Goal: Task Accomplishment & Management: Use online tool/utility

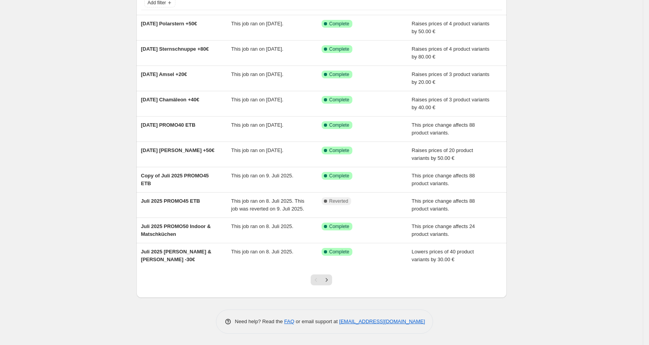
scroll to position [57, 0]
click at [331, 283] on icon "Next" at bounding box center [327, 280] width 8 height 8
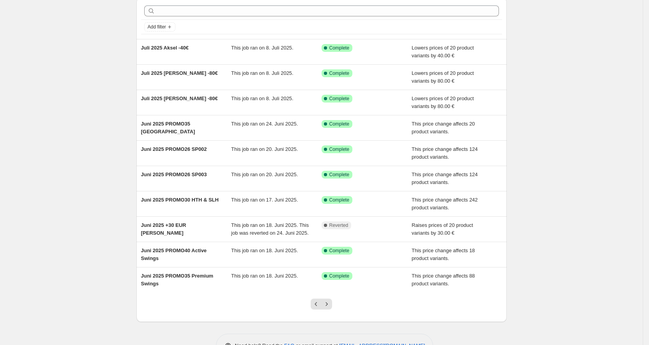
scroll to position [0, 0]
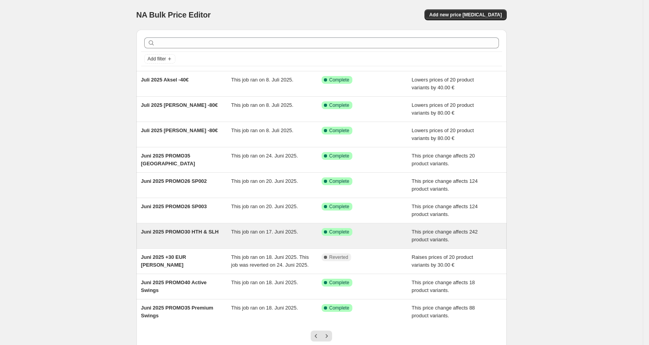
click at [202, 232] on span "Juni 2025 PROMO30 HTH & SLH" at bounding box center [180, 232] width 78 height 6
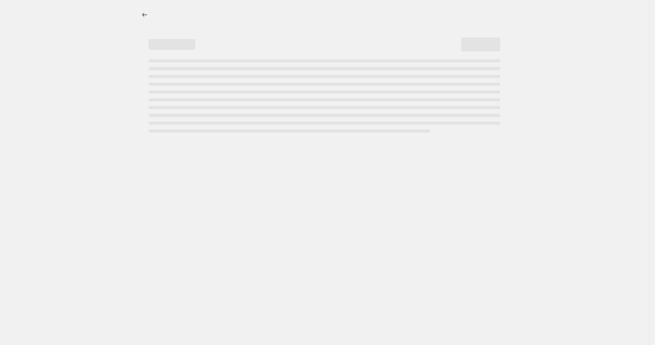
select select "pcap"
select select "no_change"
select select "tag"
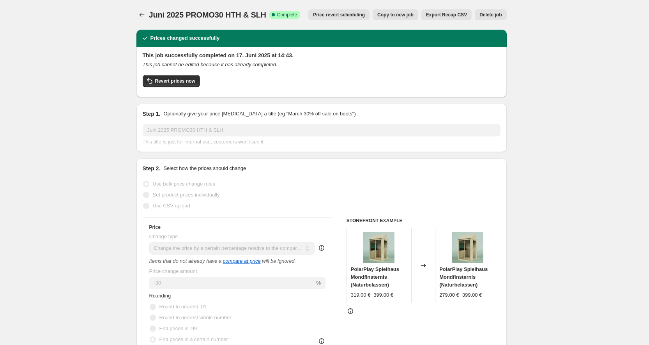
click at [405, 16] on span "Copy to new job" at bounding box center [396, 15] width 36 height 6
select select "pcap"
select select "no_change"
select select "tag"
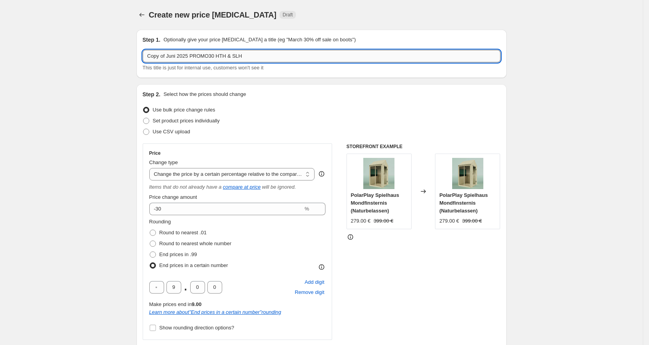
click at [278, 54] on input "Copy of Juni 2025 PROMO30 HTH & SLH" at bounding box center [322, 56] width 358 height 12
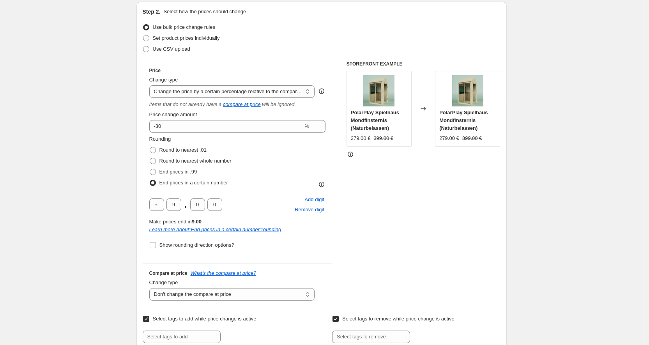
scroll to position [84, 0]
type input "Sep 2025 PROMO37 PR no Bridges"
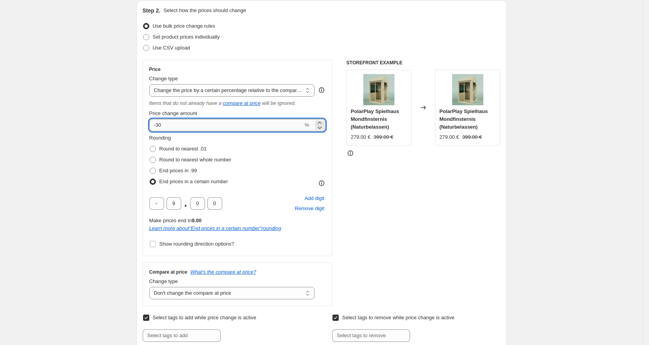
click at [230, 122] on input "-30" at bounding box center [226, 125] width 154 height 12
type input "-37"
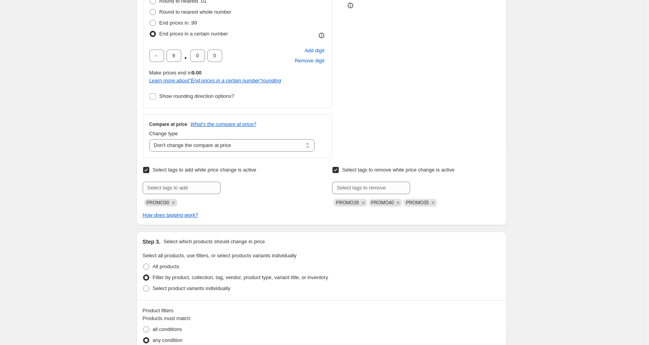
scroll to position [233, 0]
click at [177, 199] on icon "Remove PROMO30" at bounding box center [173, 201] width 7 height 7
click at [176, 187] on input "text" at bounding box center [182, 187] width 78 height 12
type input "r"
type input "Promo35"
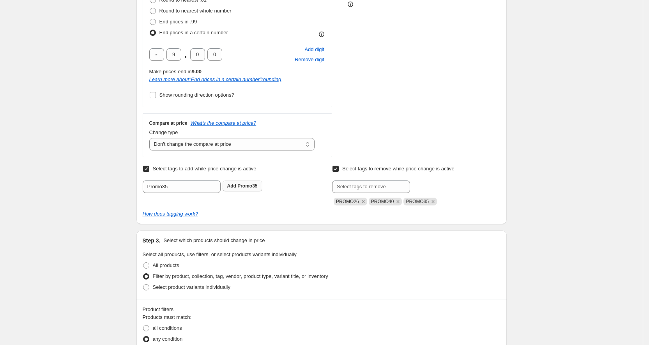
click at [252, 186] on span "Promo35" at bounding box center [248, 185] width 20 height 5
click at [436, 202] on icon "Remove PROMO35" at bounding box center [433, 201] width 7 height 7
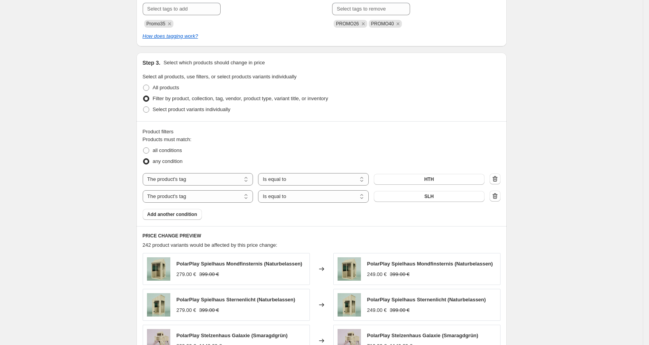
scroll to position [412, 0]
click at [426, 181] on button "HTH" at bounding box center [429, 178] width 111 height 11
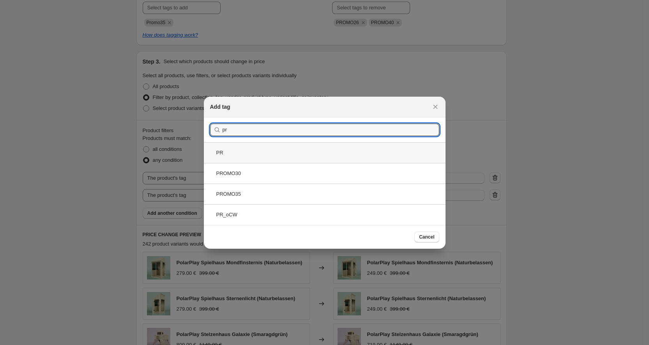
type input "pr"
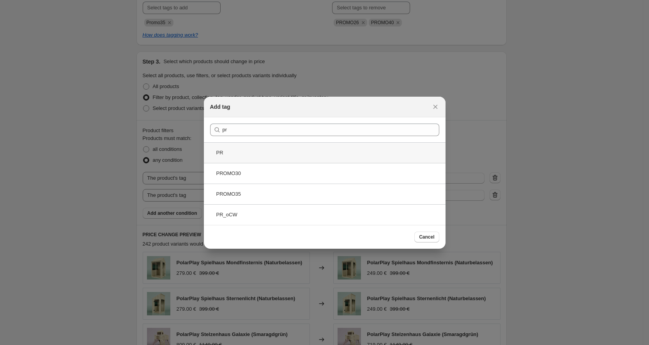
click at [369, 158] on div "PR" at bounding box center [325, 152] width 242 height 21
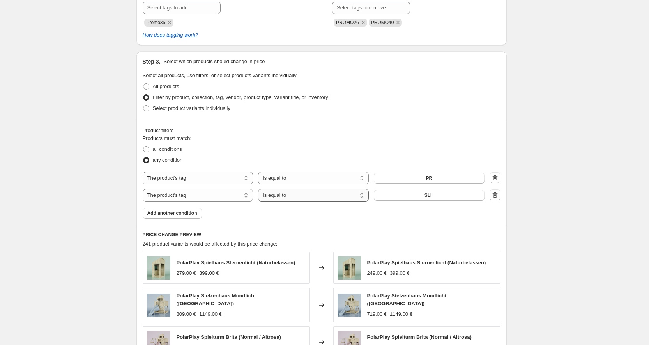
click at [336, 197] on select "Is equal to Is not equal to" at bounding box center [313, 195] width 111 height 12
select select "not_equal"
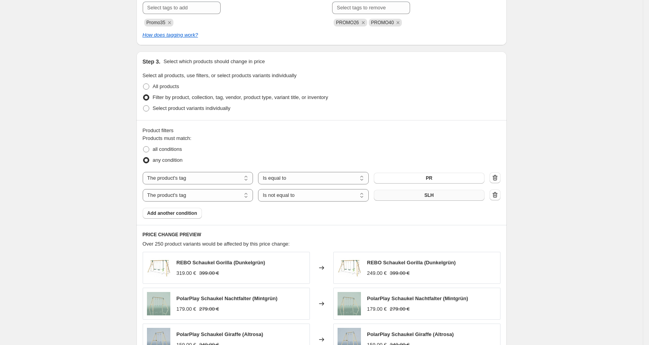
click at [420, 198] on button "SLH" at bounding box center [429, 195] width 111 height 11
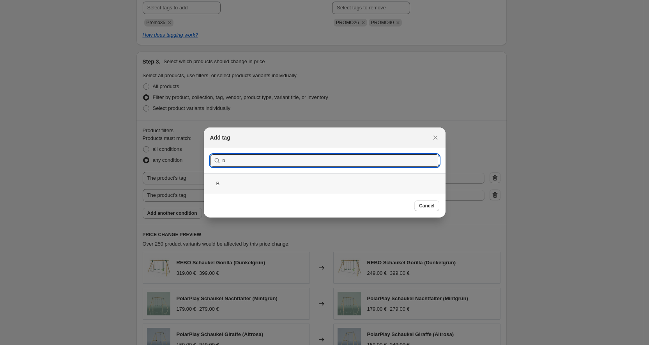
type input "b"
click at [392, 181] on div "B" at bounding box center [325, 183] width 242 height 21
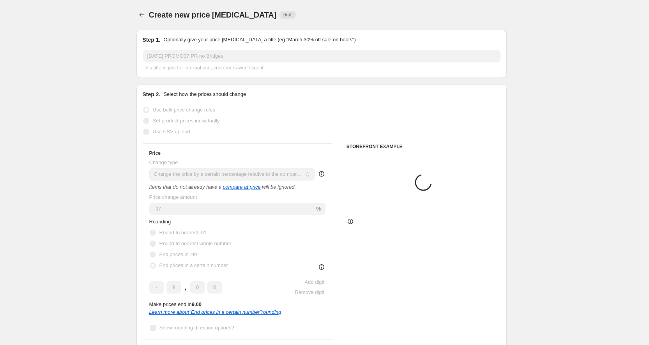
scroll to position [412, 0]
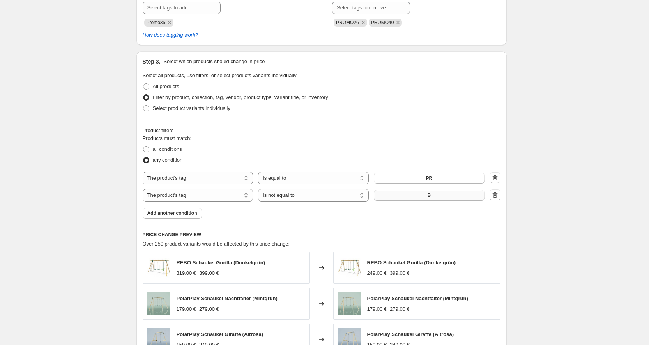
click at [465, 193] on button "B" at bounding box center [429, 195] width 111 height 11
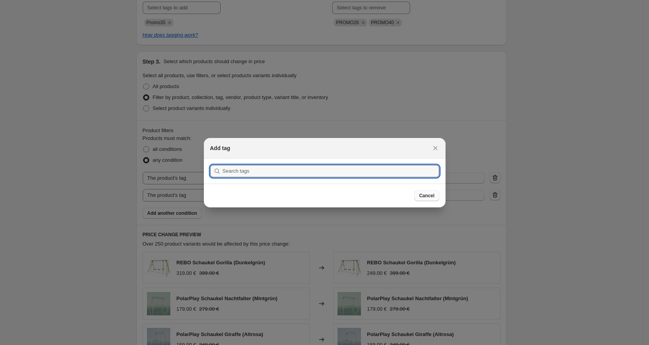
click at [434, 197] on span "Cancel" at bounding box center [426, 196] width 15 height 6
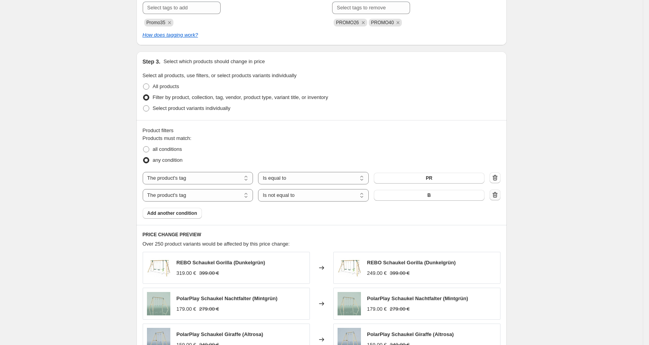
click at [498, 196] on icon "button" at bounding box center [495, 195] width 8 height 8
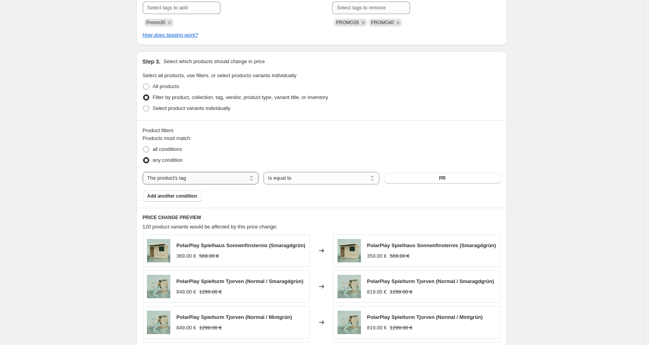
click at [231, 178] on select "The product The product's collection The product's tag The product's vendor The…" at bounding box center [201, 178] width 116 height 12
select select "product"
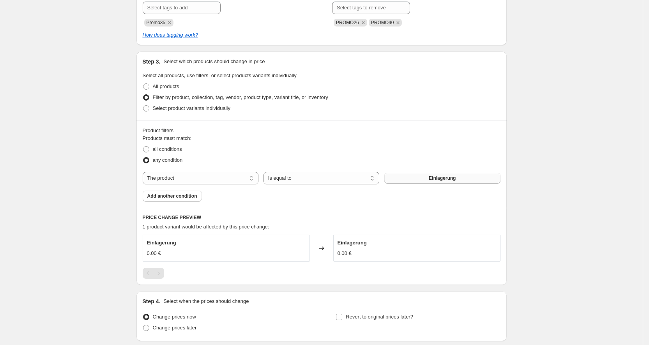
click at [412, 179] on button "Einlagerung" at bounding box center [443, 178] width 116 height 11
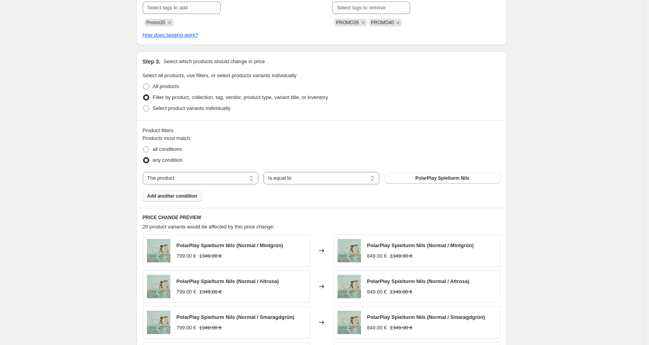
click at [182, 198] on span "Add another condition" at bounding box center [172, 196] width 50 height 6
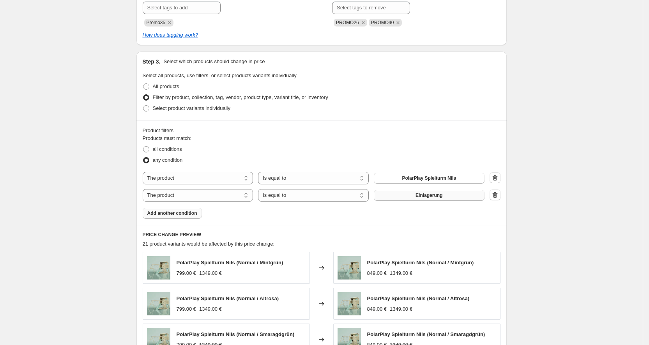
click at [414, 193] on button "Einlagerung" at bounding box center [429, 195] width 111 height 11
click at [185, 213] on span "Add another condition" at bounding box center [172, 213] width 50 height 6
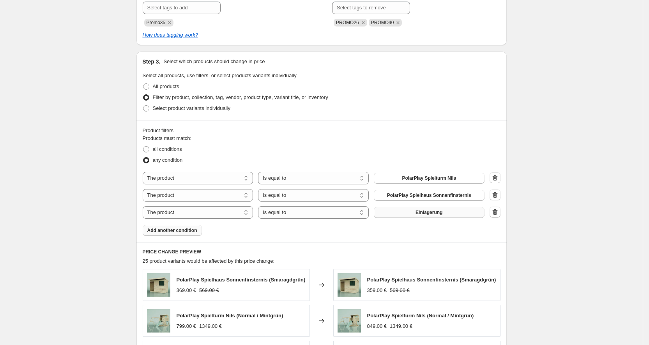
click at [417, 215] on button "Einlagerung" at bounding box center [429, 212] width 111 height 11
click at [190, 232] on span "Add another condition" at bounding box center [172, 230] width 50 height 6
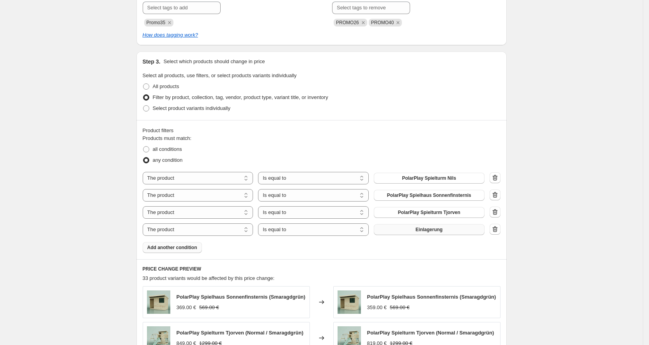
click at [415, 229] on button "Einlagerung" at bounding box center [429, 229] width 111 height 11
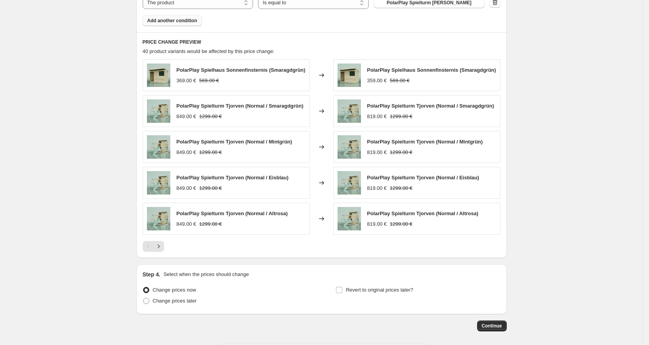
scroll to position [674, 0]
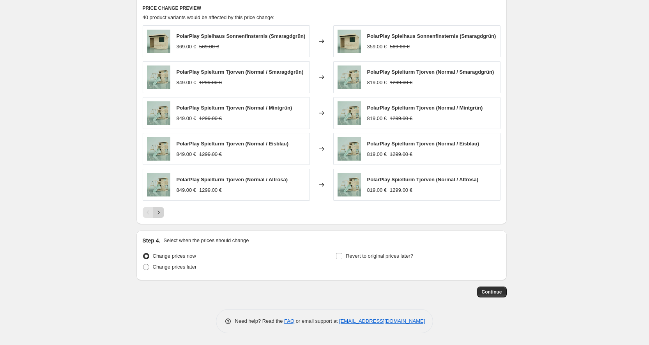
click at [161, 214] on icon "Next" at bounding box center [159, 213] width 8 height 8
click at [174, 268] on span "Change prices later" at bounding box center [175, 267] width 44 height 6
click at [144, 264] on input "Change prices later" at bounding box center [143, 264] width 0 height 0
radio input "true"
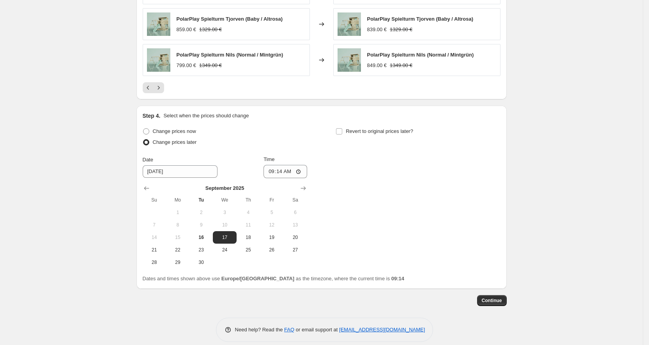
scroll to position [799, 0]
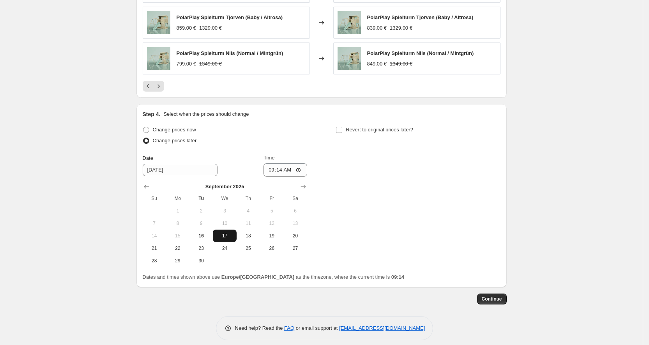
click at [220, 234] on span "17" at bounding box center [224, 236] width 17 height 6
click at [289, 171] on input "09:14" at bounding box center [286, 169] width 44 height 13
type input "10:00"
click at [502, 301] on span "Continue" at bounding box center [492, 299] width 20 height 6
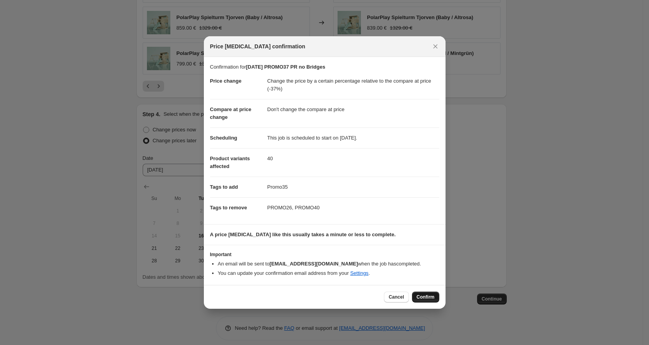
click at [425, 298] on span "Confirm" at bounding box center [426, 297] width 18 height 6
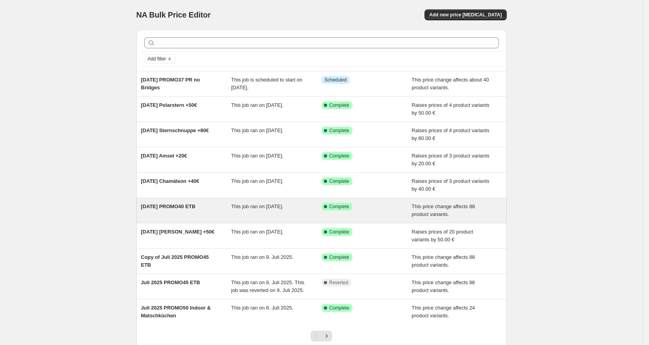
click at [196, 207] on span "August 2025 PROMO40 ETB" at bounding box center [168, 207] width 55 height 6
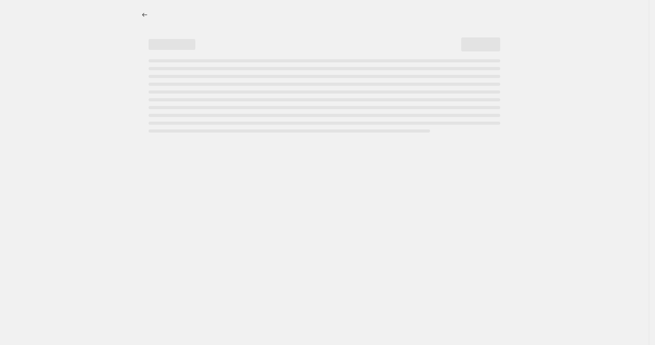
select select "pcap"
select select "no_change"
select select "tag"
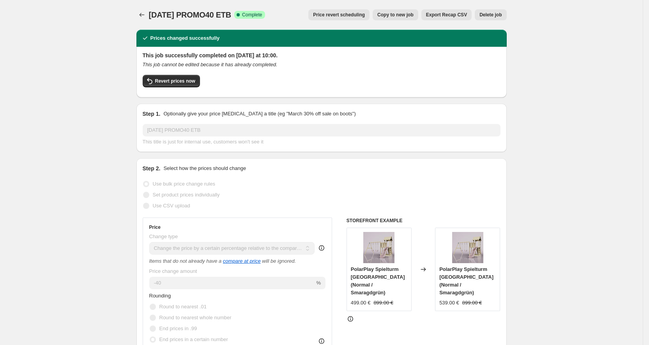
click at [401, 17] on span "Copy to new job" at bounding box center [396, 15] width 36 height 6
select select "pcap"
select select "no_change"
select select "tag"
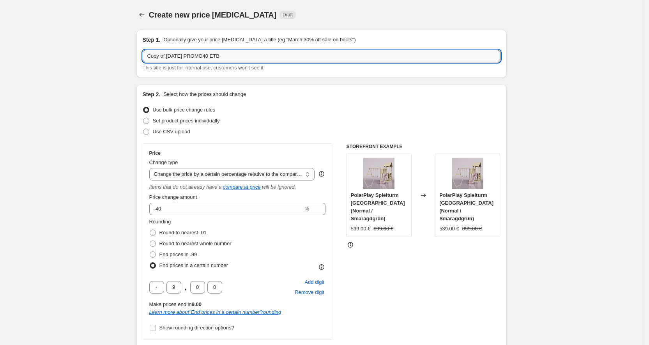
click at [220, 56] on input "Copy of August 2025 PROMO40 ETB" at bounding box center [322, 56] width 358 height 12
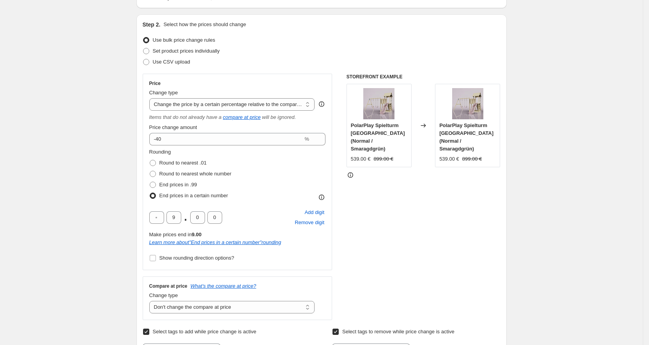
scroll to position [74, 0]
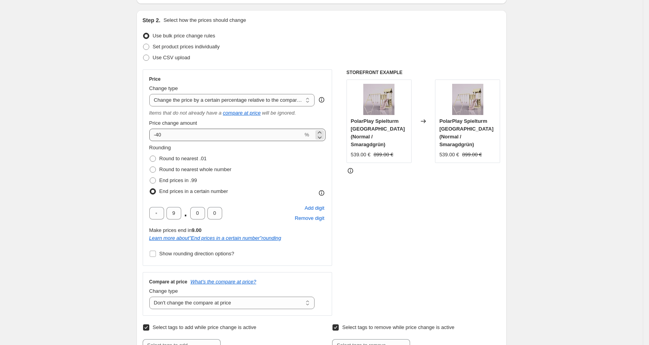
type input "Sep 2025 PROMO37 ET"
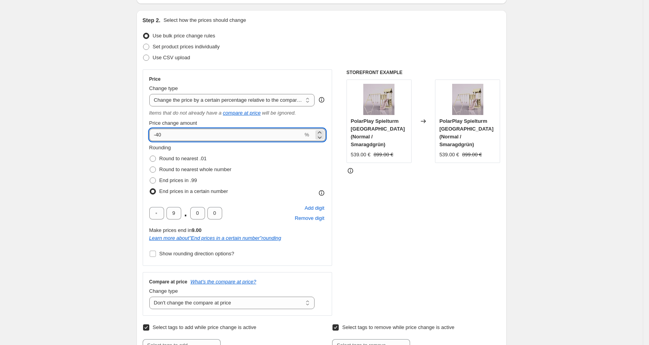
click at [259, 129] on input "-40" at bounding box center [226, 135] width 154 height 12
type input "-4"
type input "-37"
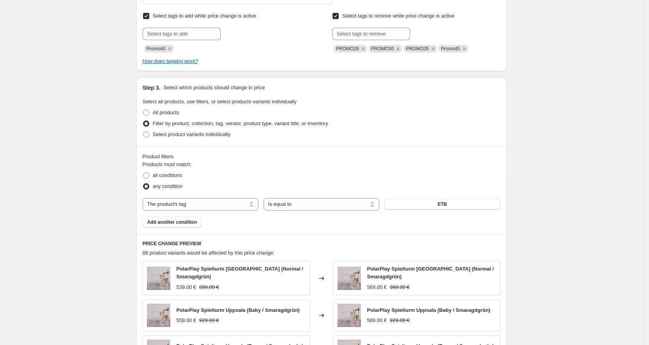
scroll to position [387, 0]
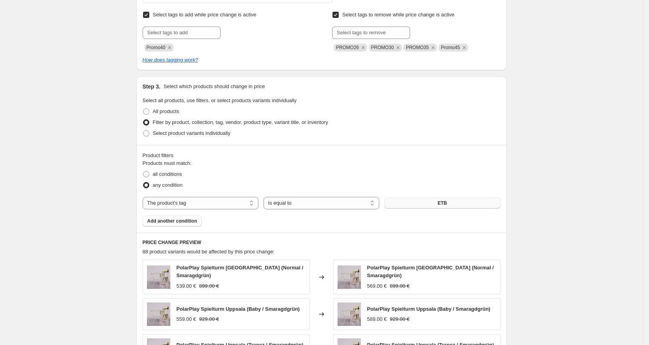
click at [458, 202] on button "ETB" at bounding box center [443, 203] width 116 height 11
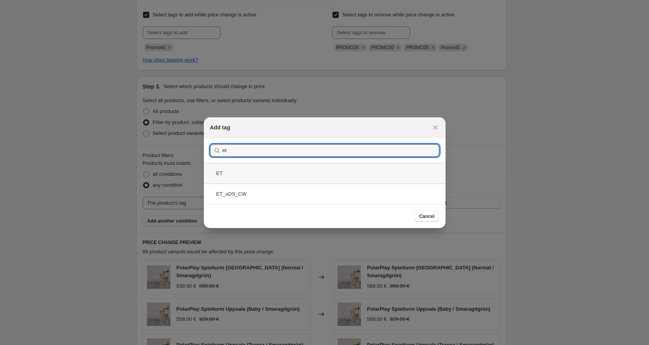
type input "et"
click at [315, 173] on div "ET" at bounding box center [325, 173] width 242 height 21
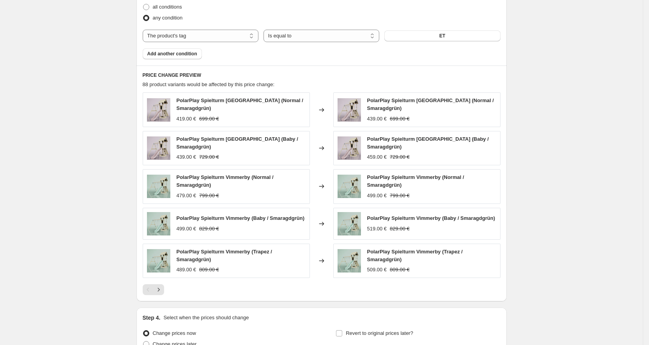
scroll to position [575, 0]
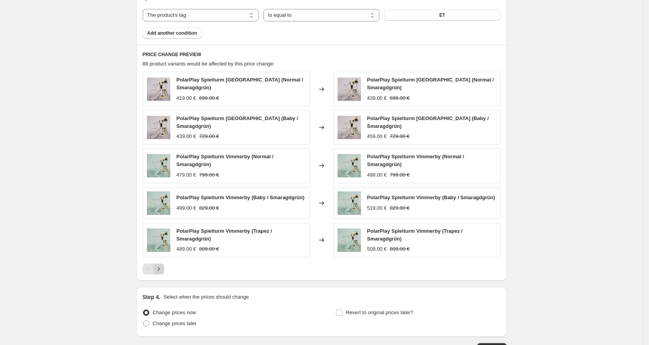
click at [164, 269] on button "Next" at bounding box center [158, 269] width 11 height 11
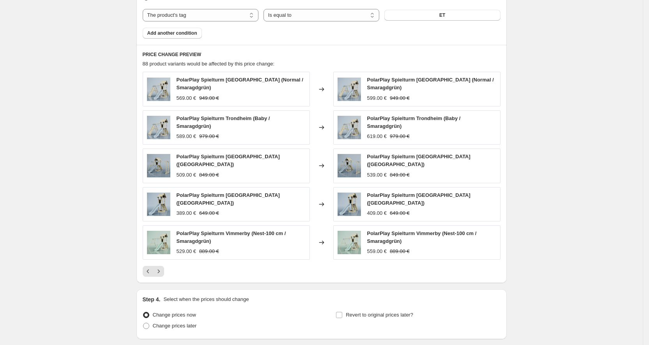
scroll to position [627, 0]
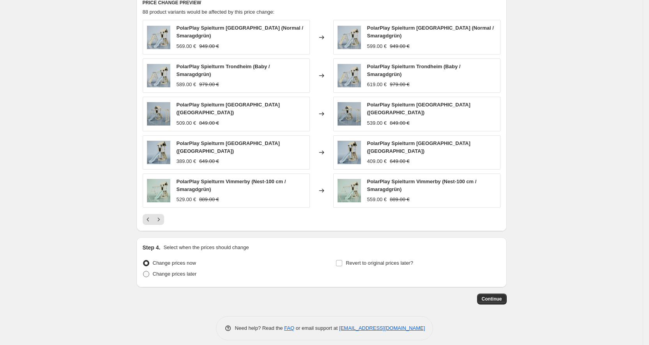
click at [195, 271] on span "Change prices later" at bounding box center [175, 274] width 44 height 6
click at [144, 271] on input "Change prices later" at bounding box center [143, 271] width 0 height 0
radio input "true"
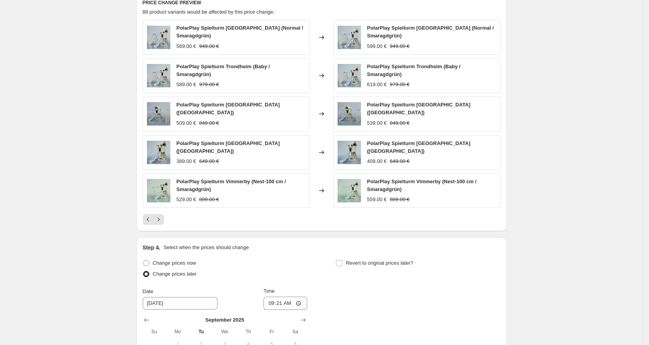
scroll to position [760, 0]
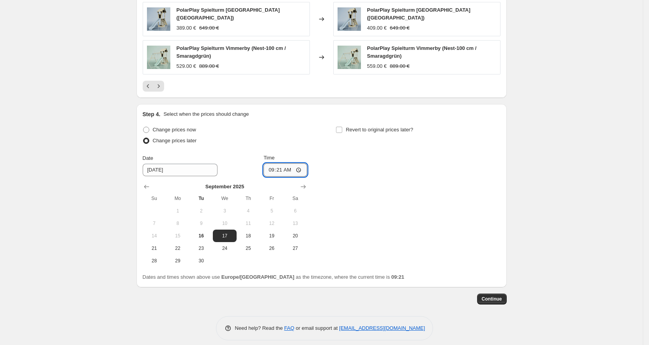
click at [283, 164] on input "09:21" at bounding box center [286, 169] width 44 height 13
type input "10:00"
click at [498, 296] on span "Continue" at bounding box center [492, 299] width 20 height 6
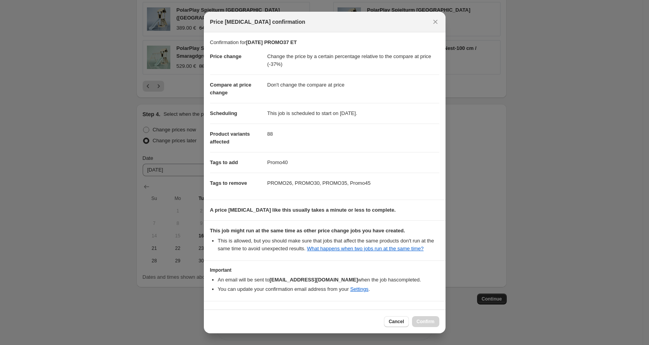
scroll to position [23, 0]
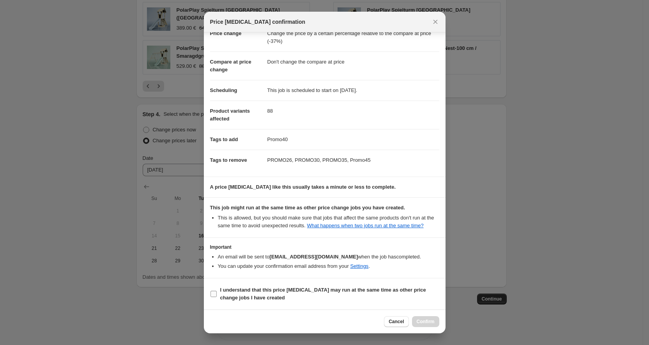
click at [213, 293] on input "I understand that this price change job may run at the same time as other price…" at bounding box center [214, 294] width 6 height 6
checkbox input "true"
click at [425, 324] on span "Confirm" at bounding box center [426, 322] width 18 height 6
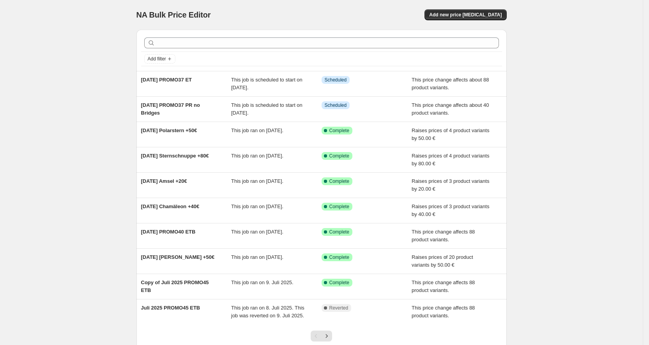
scroll to position [57, 0]
